Goal: Task Accomplishment & Management: Manage account settings

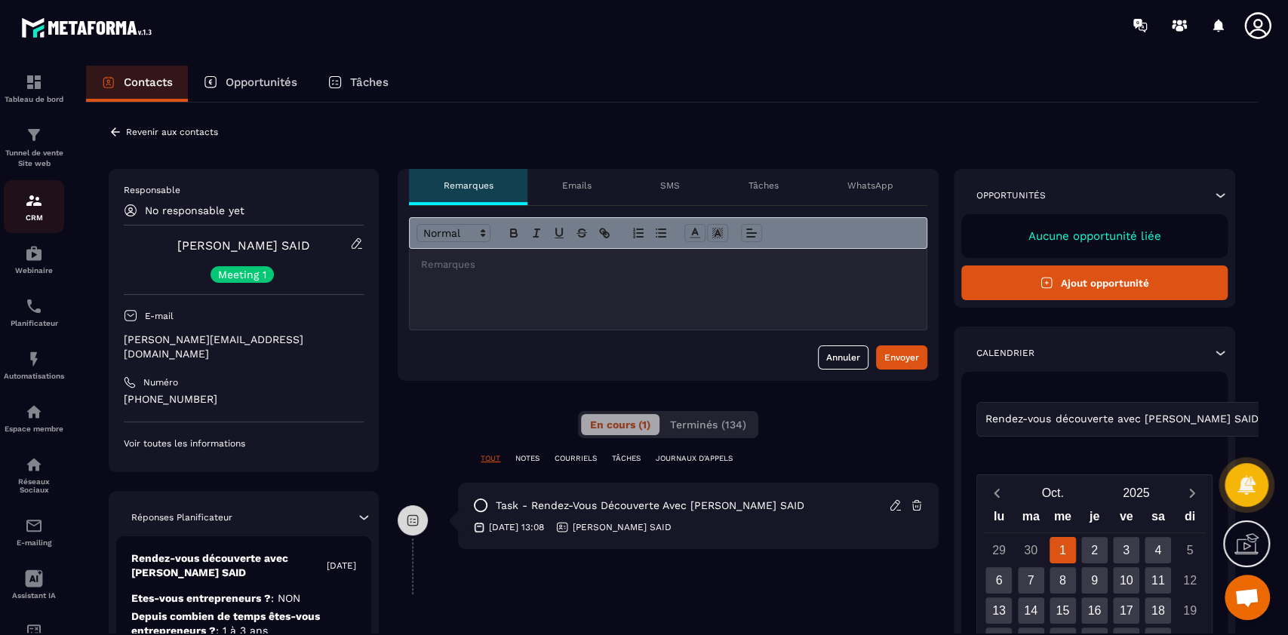
click at [29, 214] on p "CRM" at bounding box center [34, 218] width 60 height 8
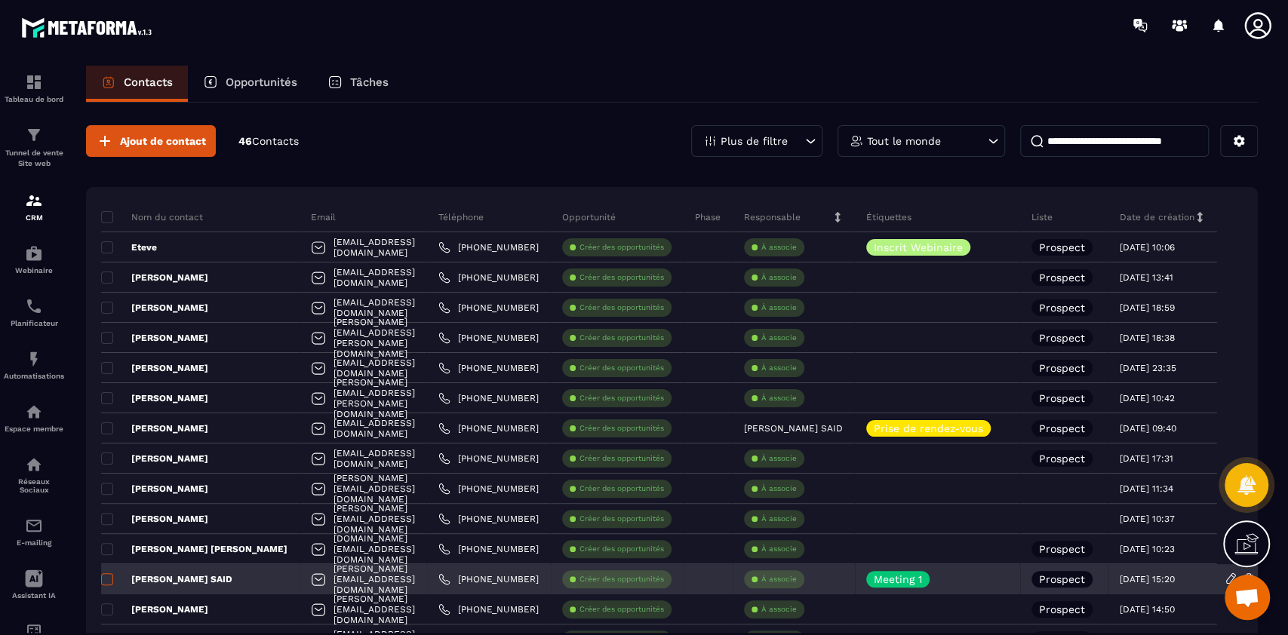
click at [107, 582] on span at bounding box center [107, 579] width 12 height 12
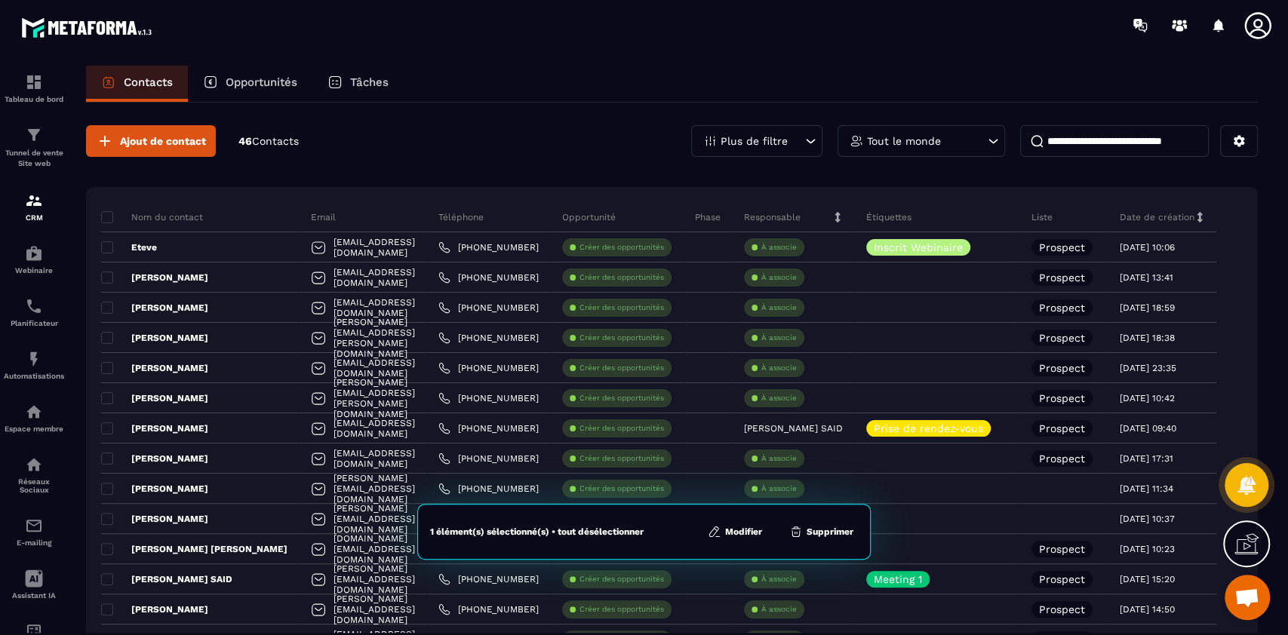
click at [748, 528] on button "Modifier" at bounding box center [734, 531] width 63 height 15
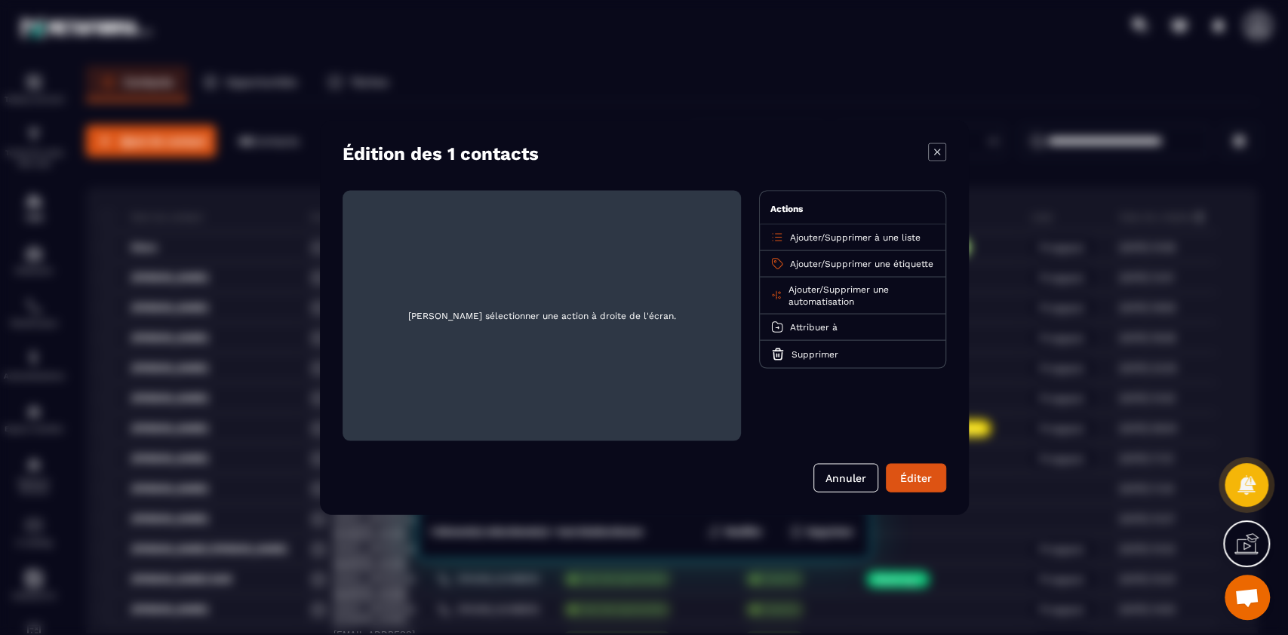
click at [852, 263] on span "Supprimer une étiquette" at bounding box center [879, 264] width 109 height 11
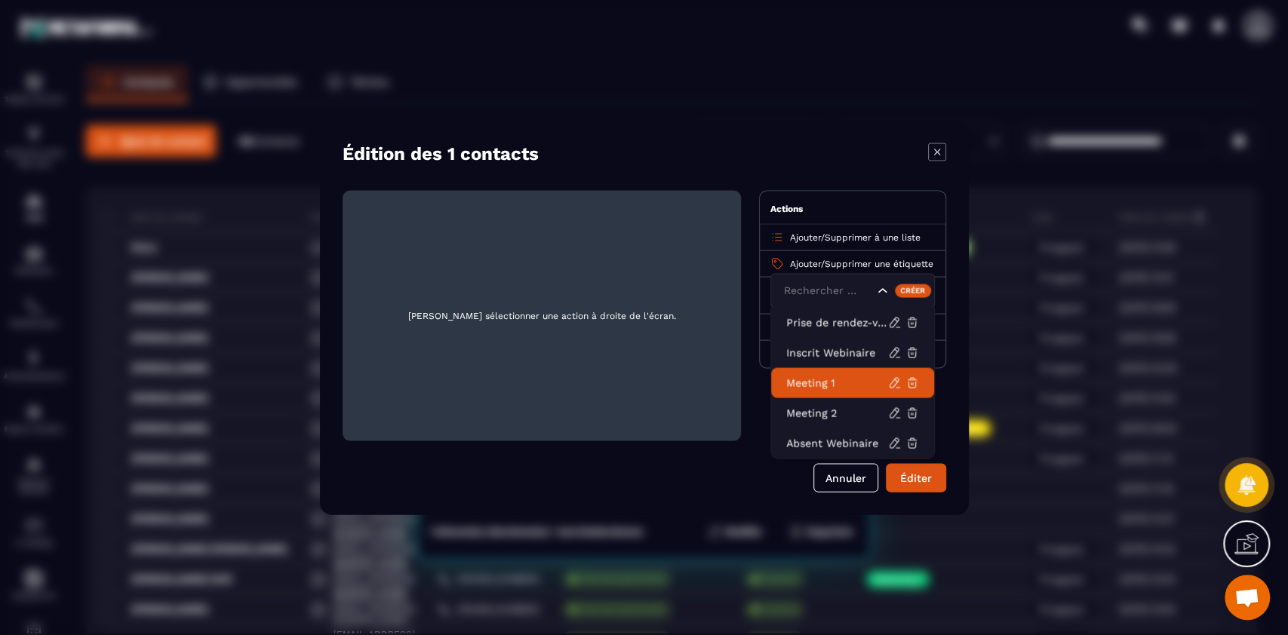
click at [821, 386] on p "Meeting 1" at bounding box center [837, 383] width 102 height 15
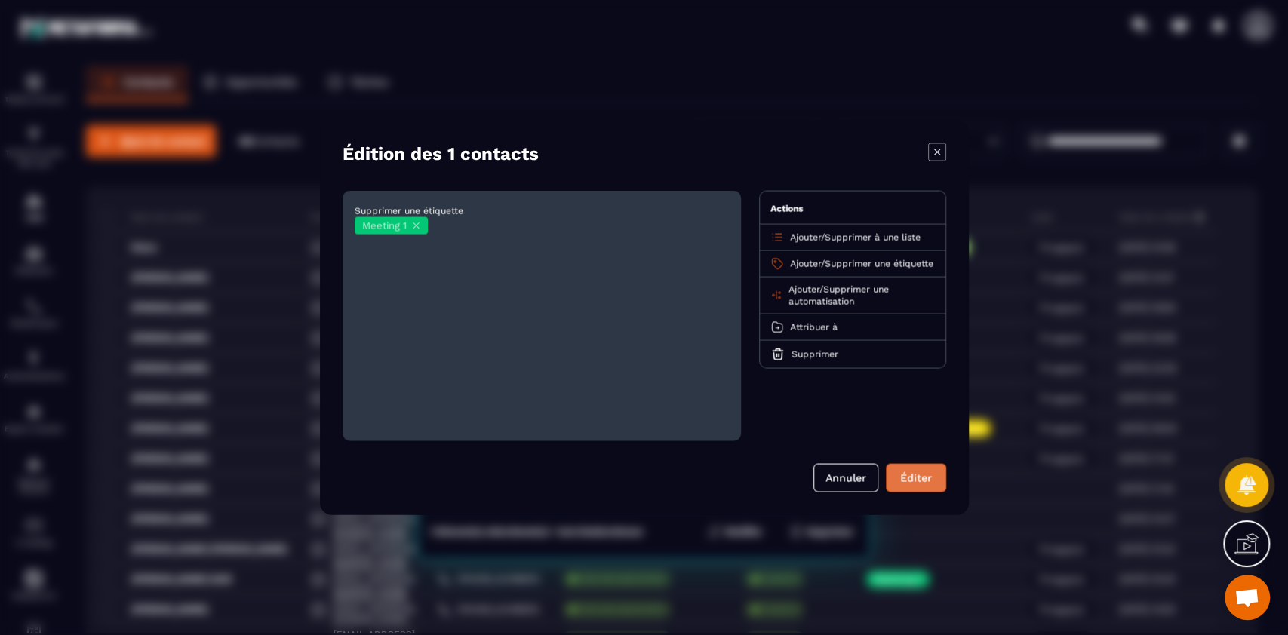
click at [925, 478] on button "Éditer" at bounding box center [916, 478] width 60 height 29
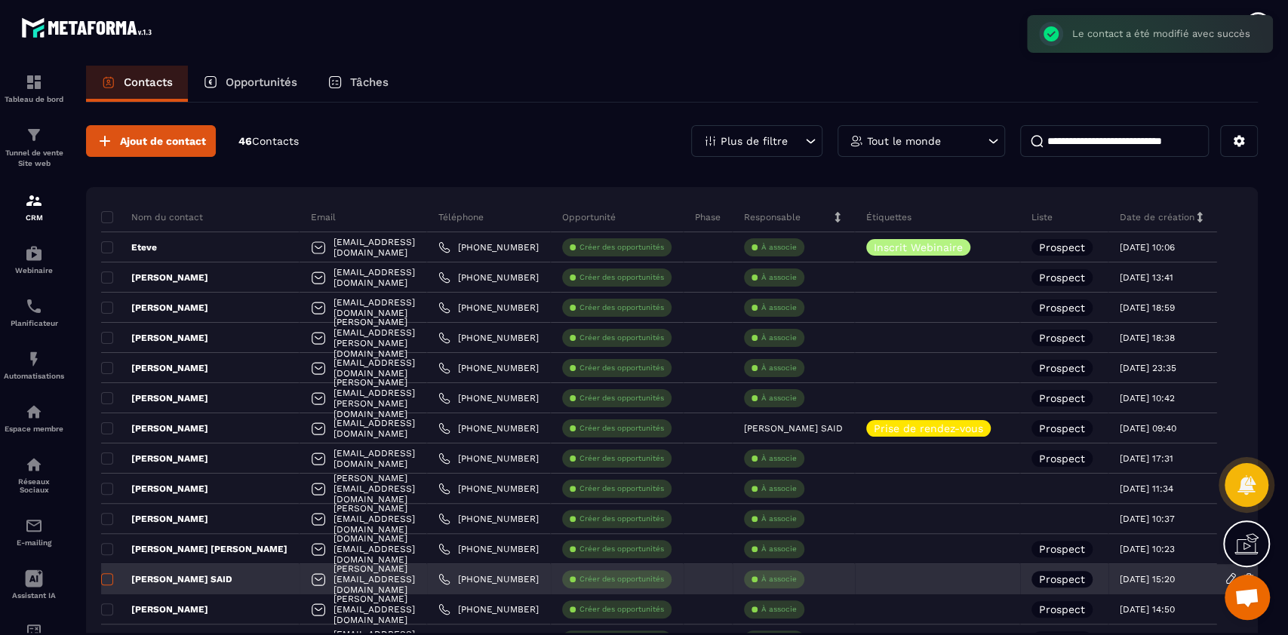
click at [107, 577] on span at bounding box center [107, 579] width 12 height 12
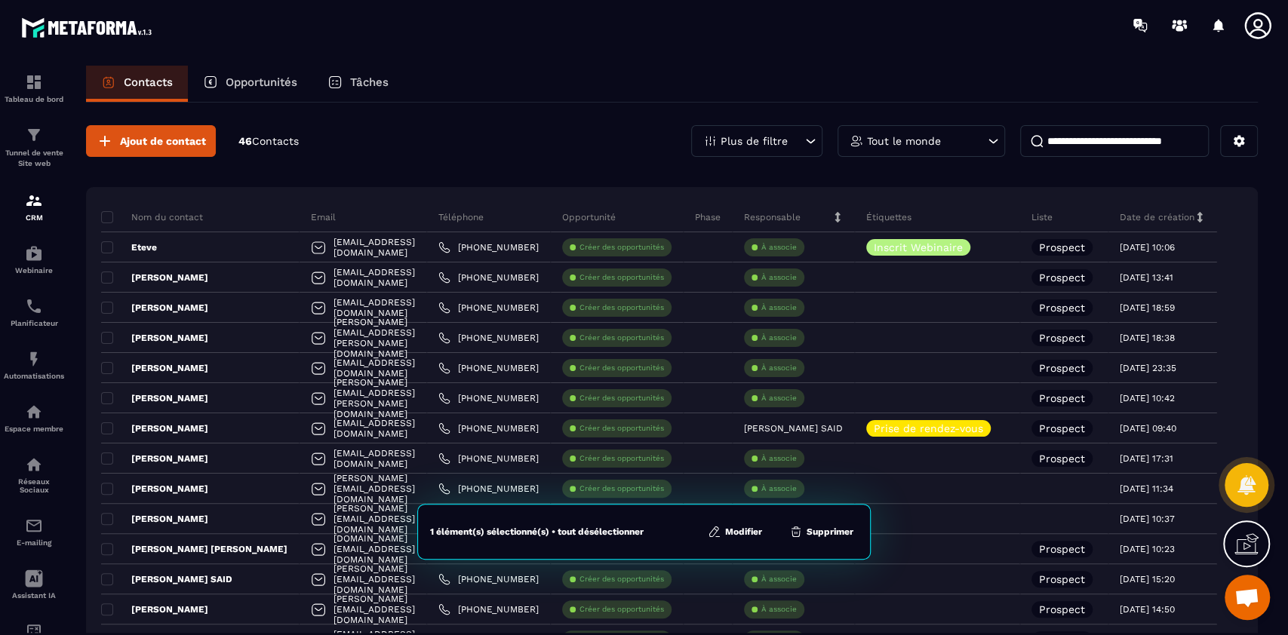
click at [743, 528] on button "Modifier" at bounding box center [734, 531] width 63 height 15
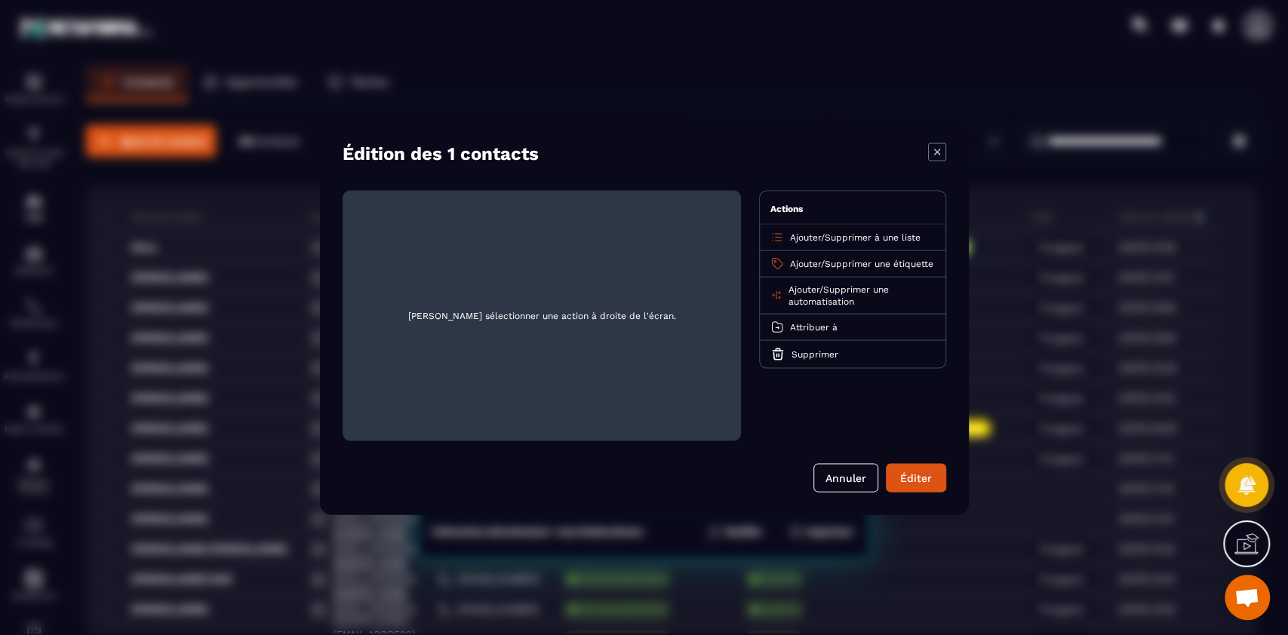
click at [797, 260] on span "Ajouter" at bounding box center [805, 264] width 31 height 11
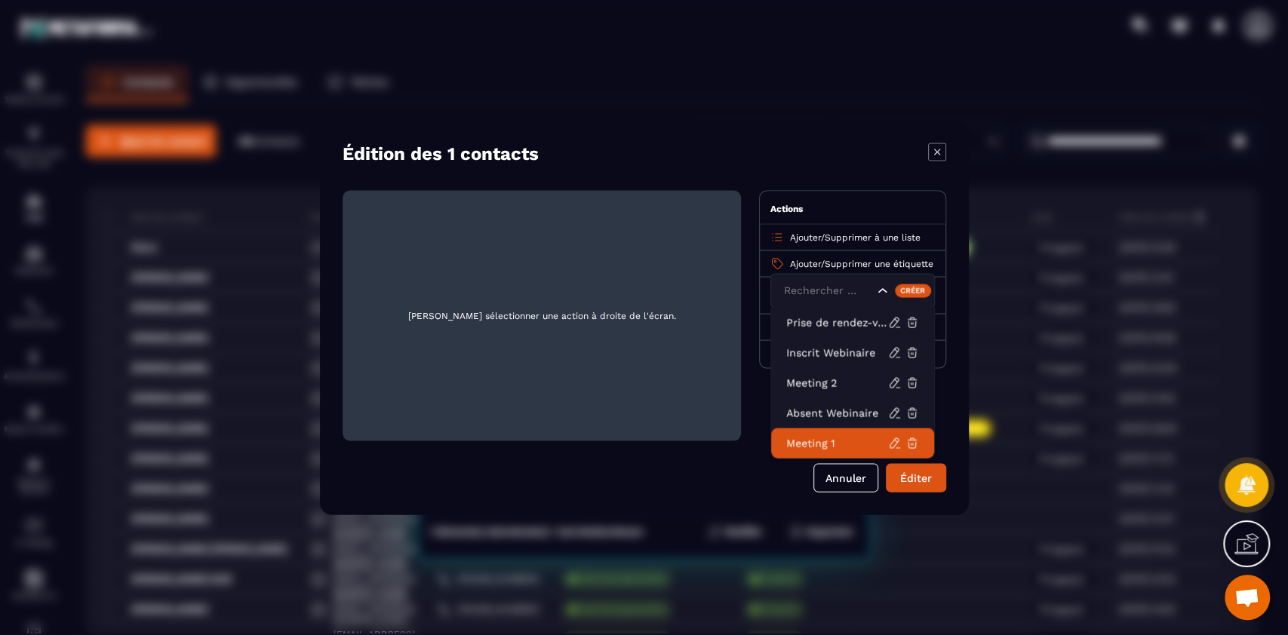
click at [815, 450] on p "Meeting 1" at bounding box center [837, 443] width 102 height 15
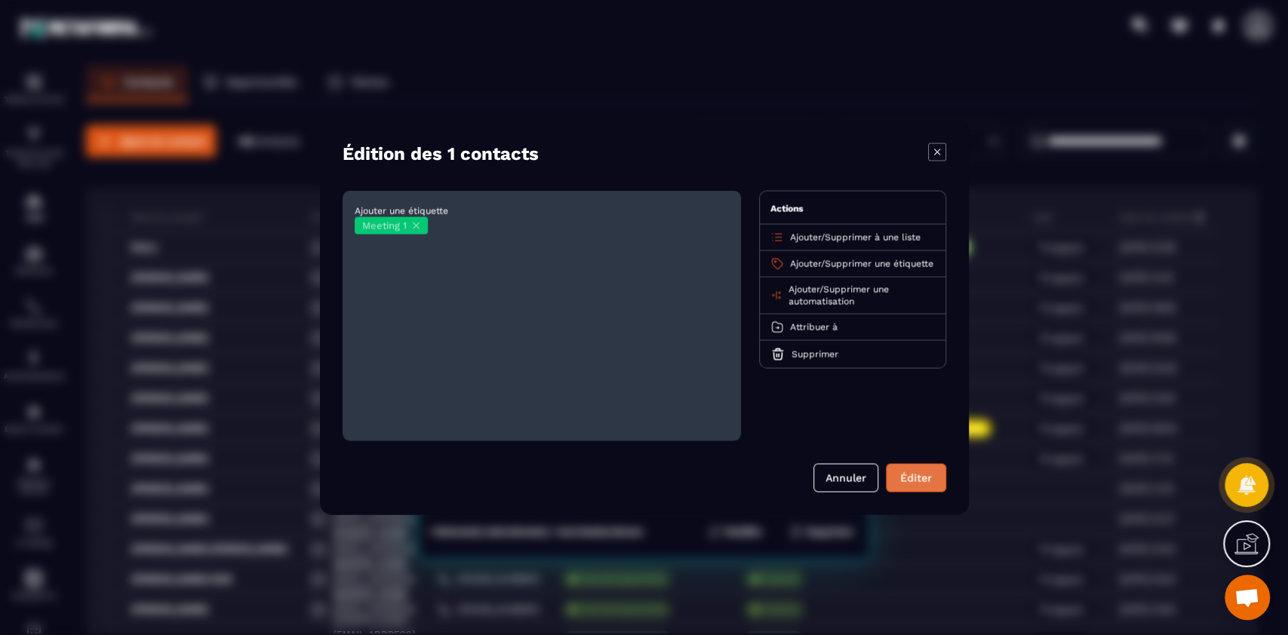
click at [924, 486] on button "Éditer" at bounding box center [916, 478] width 60 height 29
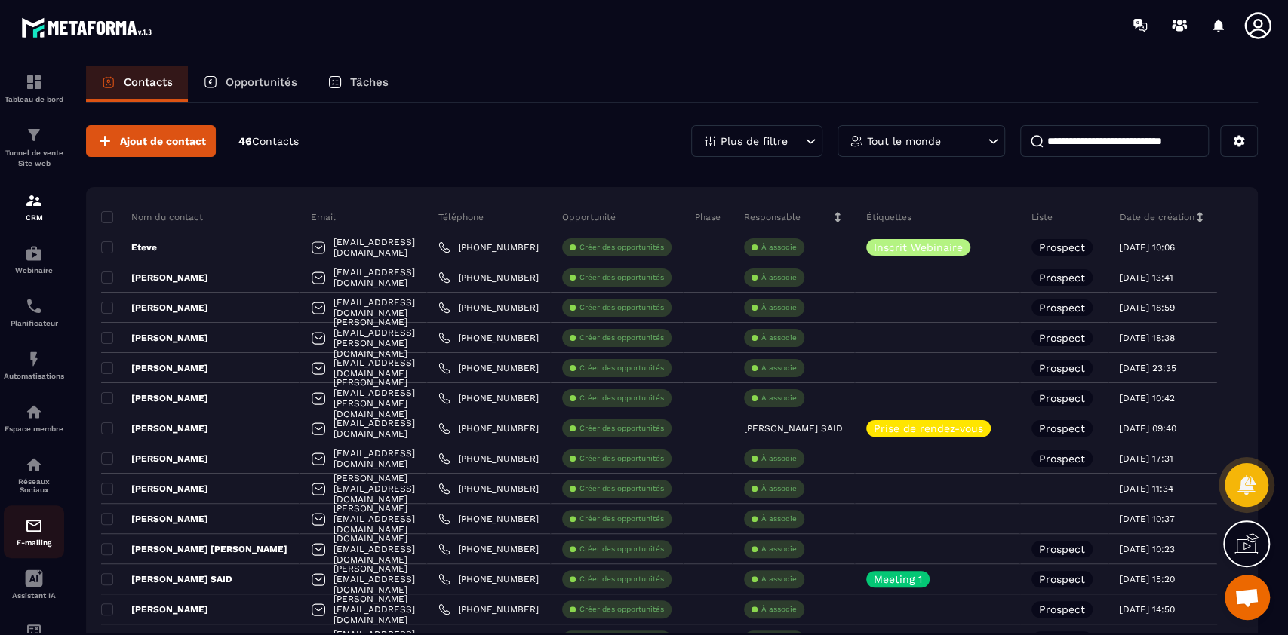
scroll to position [58, 0]
